Goal: Transaction & Acquisition: Obtain resource

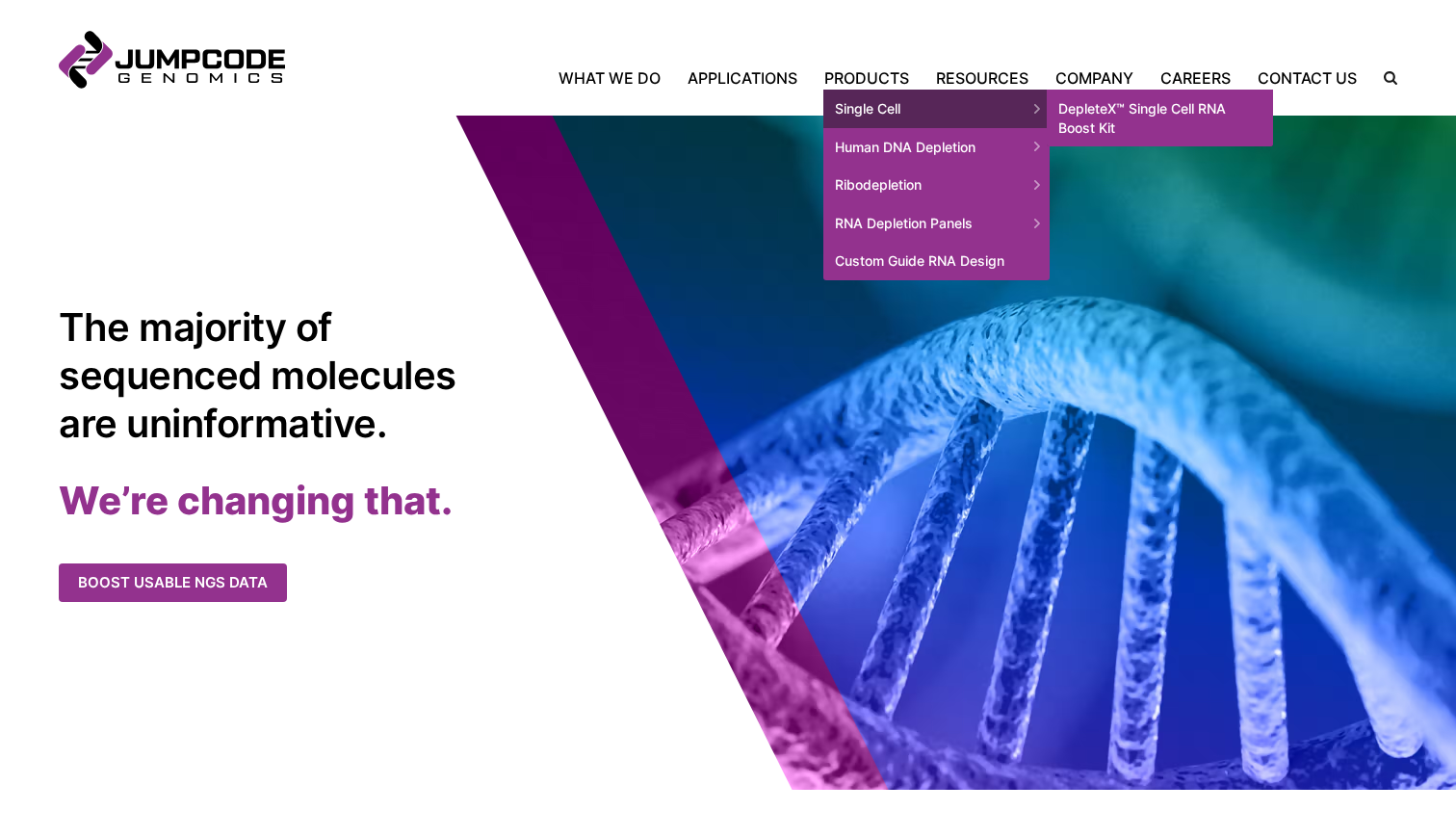
click at [1117, 115] on link "DepleteX™ Single Cell RNA Boost Kit" at bounding box center [1160, 119] width 226 height 57
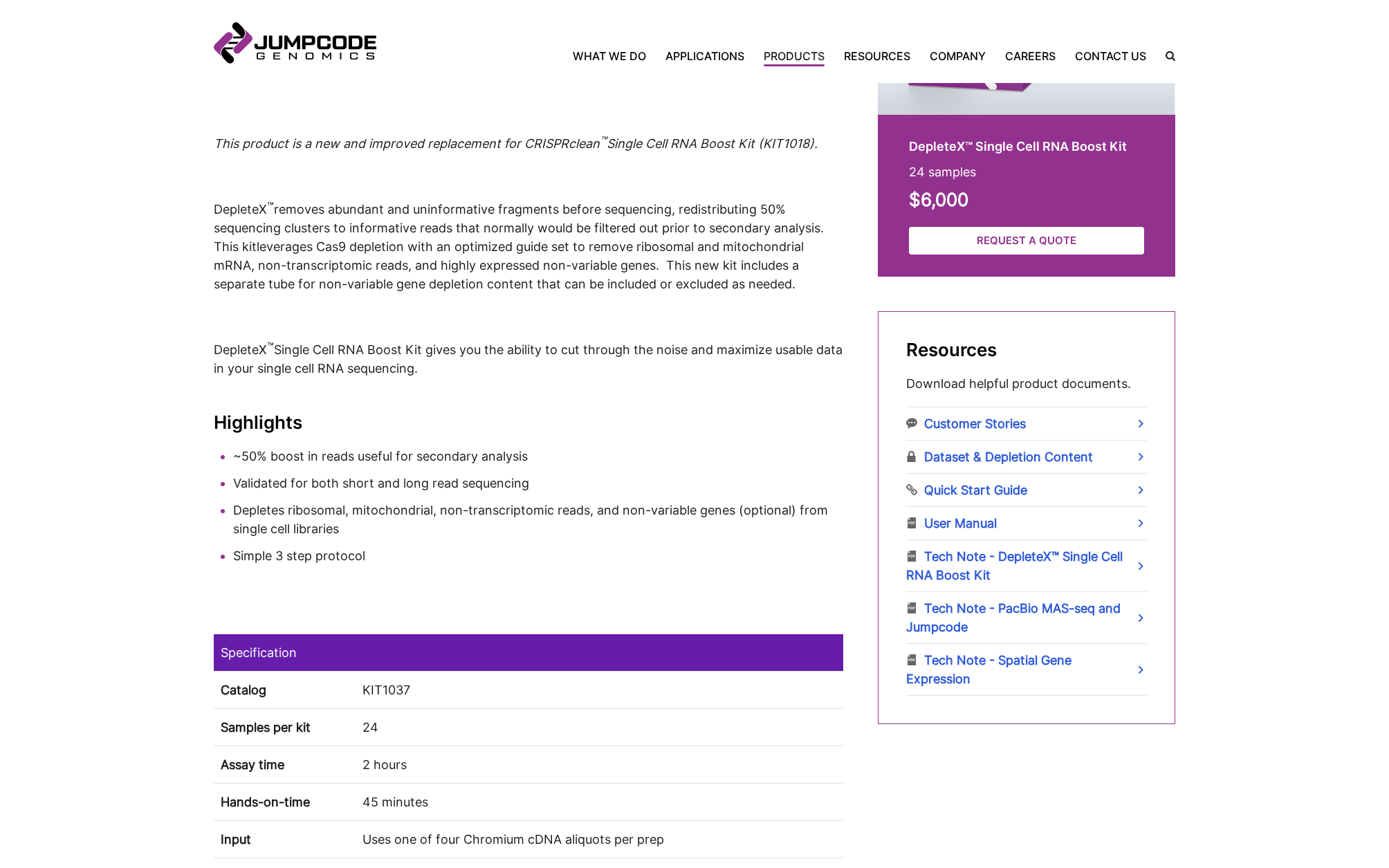
scroll to position [540, 0]
click at [381, 600] on td "KIT1037" at bounding box center [599, 689] width 487 height 38
copy td "KIT1037"
click at [1020, 237] on link "Request a Quote" at bounding box center [1028, 239] width 236 height 28
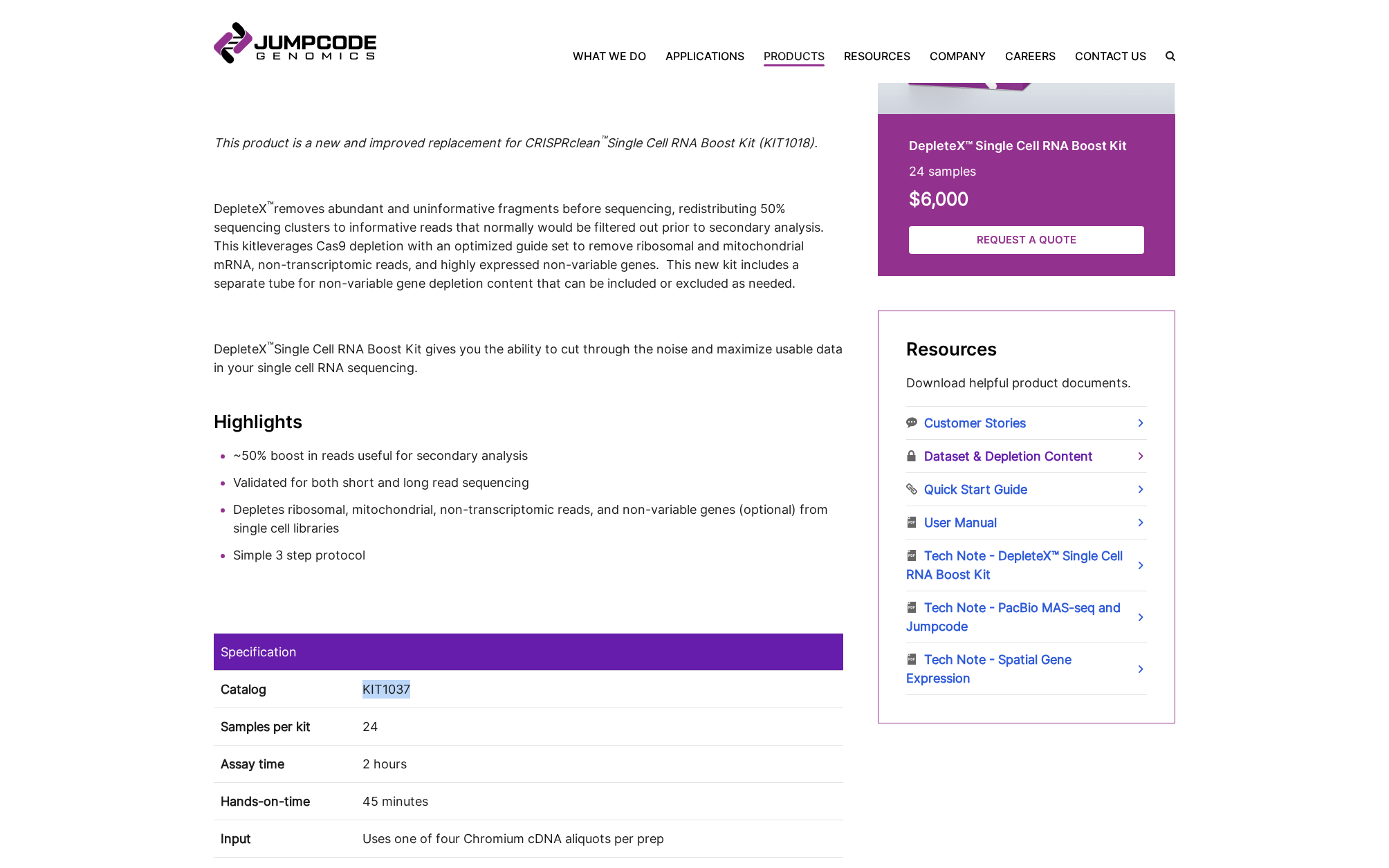
click at [968, 454] on link "Dataset & Depletion Content" at bounding box center [1026, 456] width 240 height 33
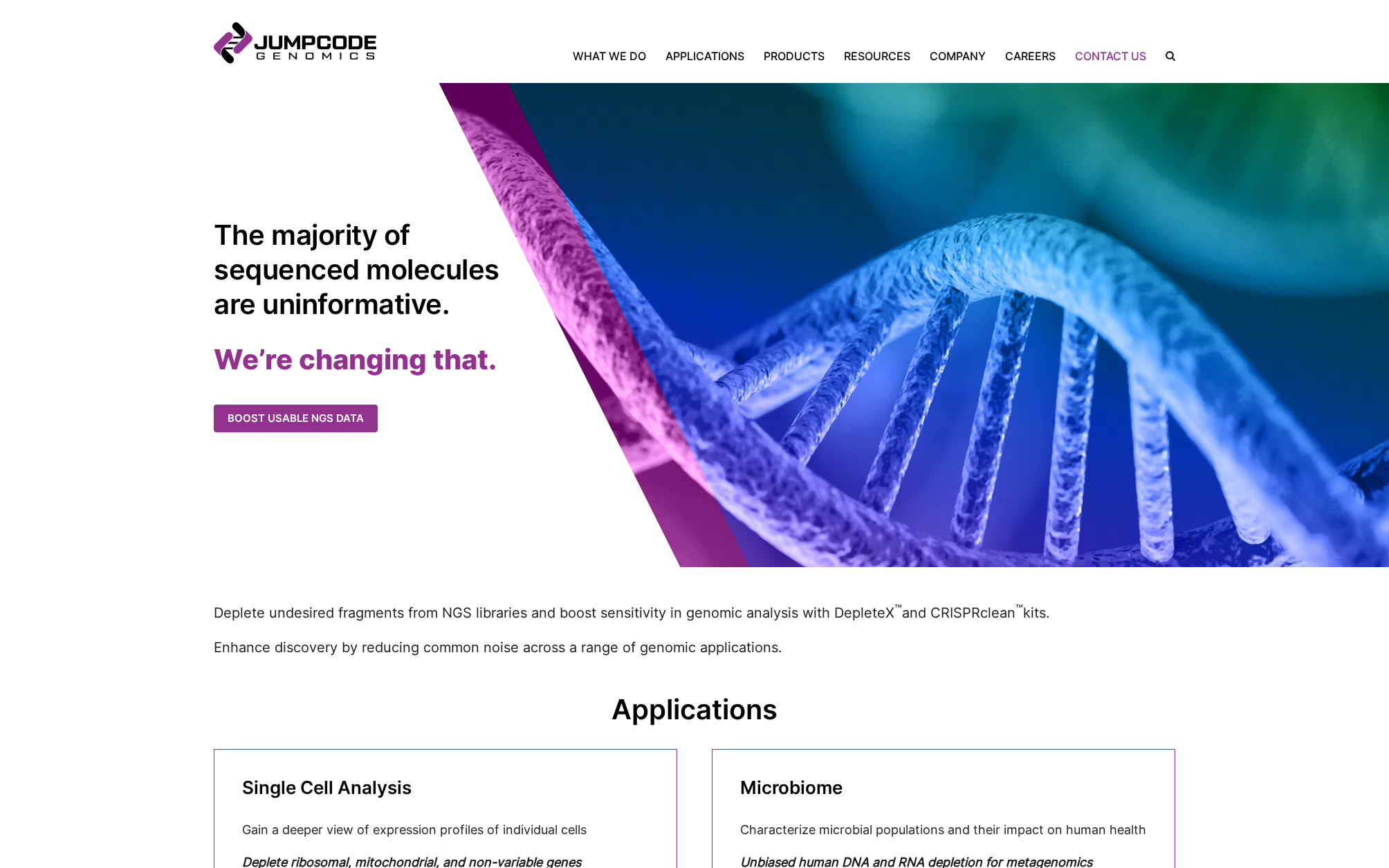
click at [1080, 53] on link "Contact Us" at bounding box center [1111, 55] width 91 height 16
